Goal: Transaction & Acquisition: Subscribe to service/newsletter

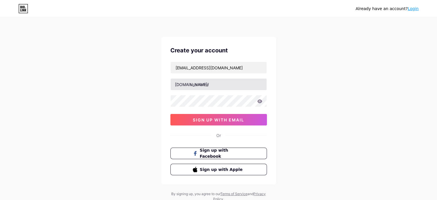
type input "info.novamarketingco@gmail.com"
click at [202, 82] on input "text" at bounding box center [219, 83] width 96 height 11
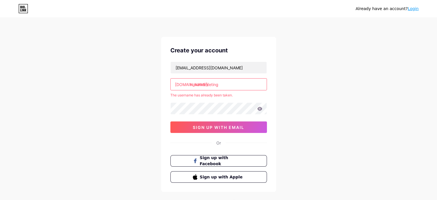
click at [199, 82] on input "novamarketing" at bounding box center [219, 83] width 96 height 11
click at [201, 86] on input "nova-marketing" at bounding box center [219, 83] width 96 height 11
click at [219, 86] on input "novamarketing" at bounding box center [219, 83] width 96 height 11
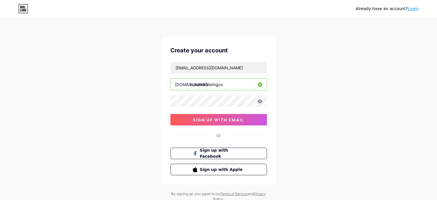
click at [199, 87] on input "novamarketingco" at bounding box center [219, 83] width 96 height 11
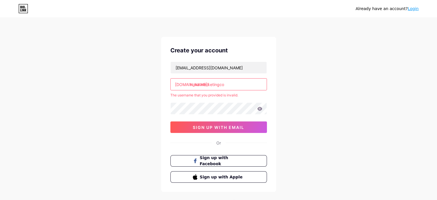
click at [200, 84] on input "nova.marketingco" at bounding box center [219, 83] width 96 height 11
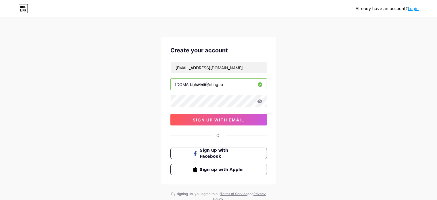
type input "novamarketingco"
click at [261, 100] on icon at bounding box center [259, 101] width 5 height 4
click at [237, 118] on span "sign up with email" at bounding box center [218, 119] width 51 height 5
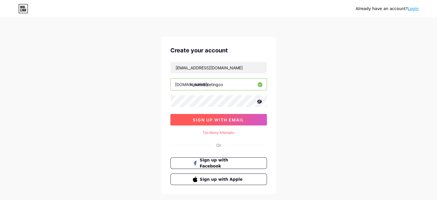
click at [231, 120] on span "sign up with email" at bounding box center [218, 119] width 51 height 5
